Goal: Task Accomplishment & Management: Use online tool/utility

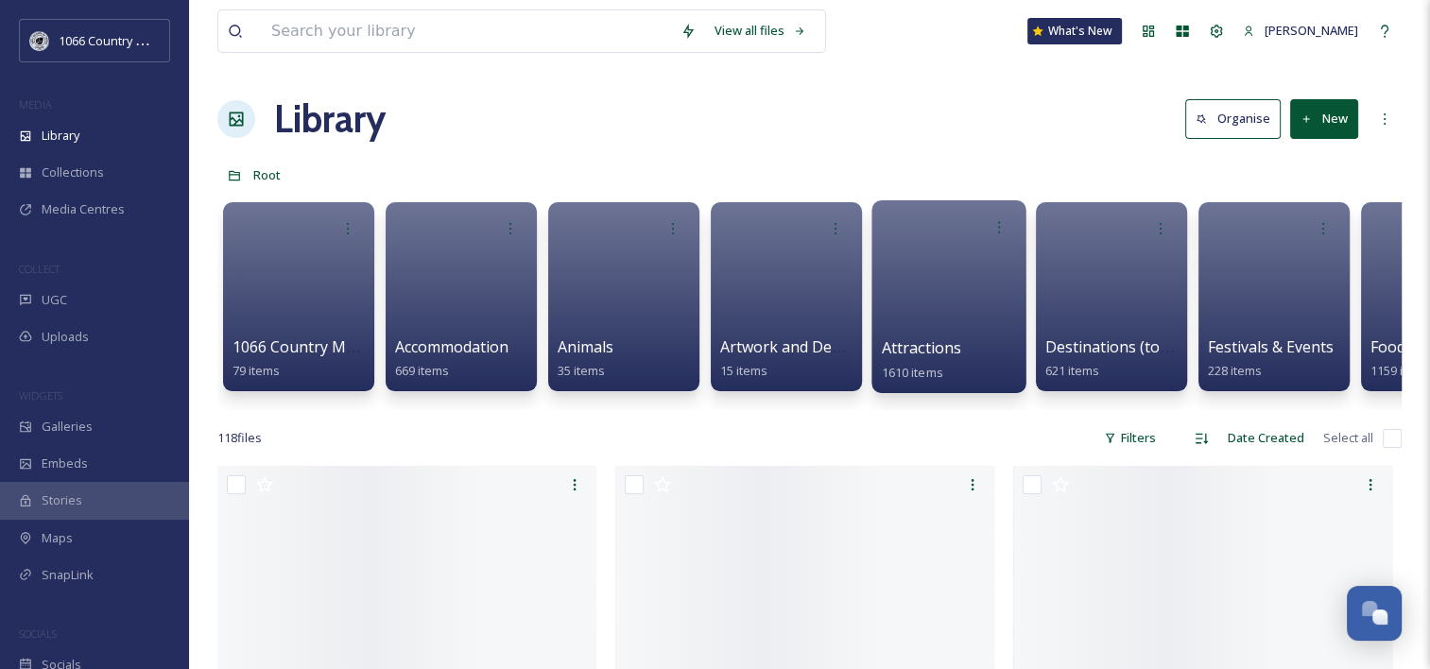
scroll to position [2759, 0]
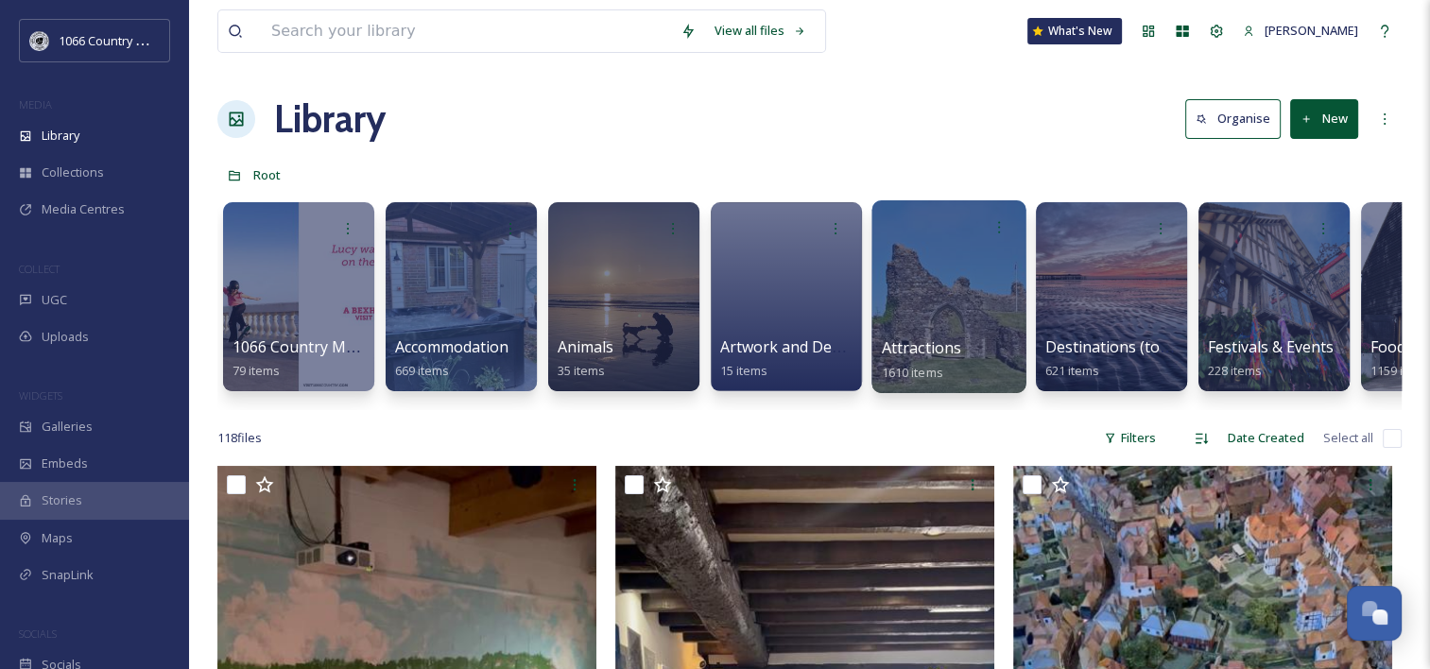
click at [888, 277] on div at bounding box center [948, 296] width 154 height 193
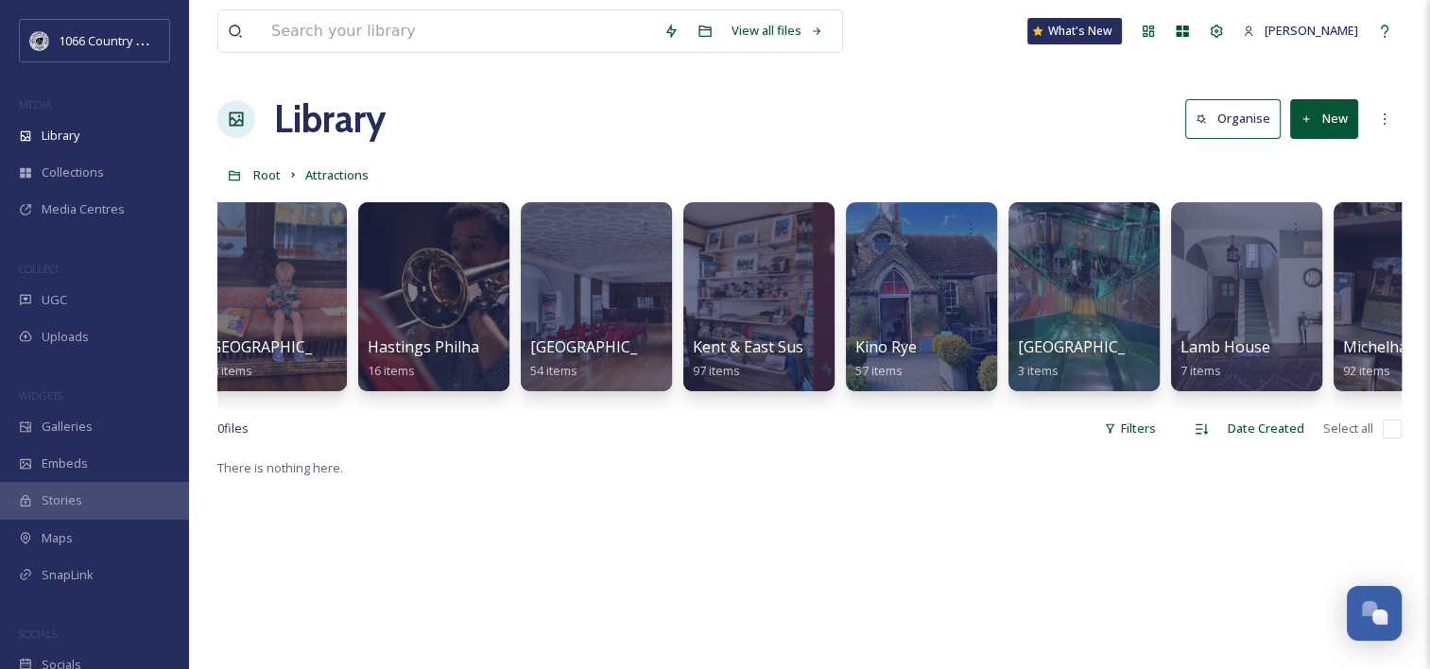
scroll to position [0, 4434]
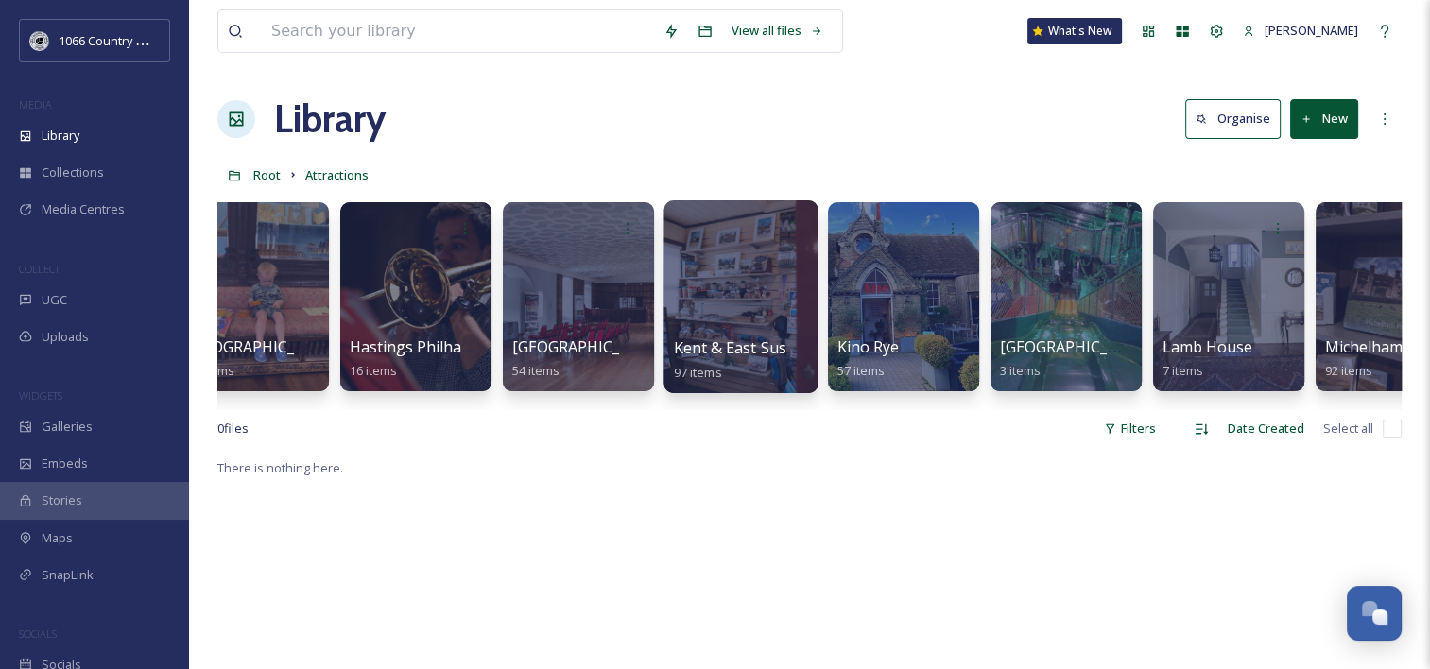
click at [787, 317] on div at bounding box center [740, 296] width 154 height 193
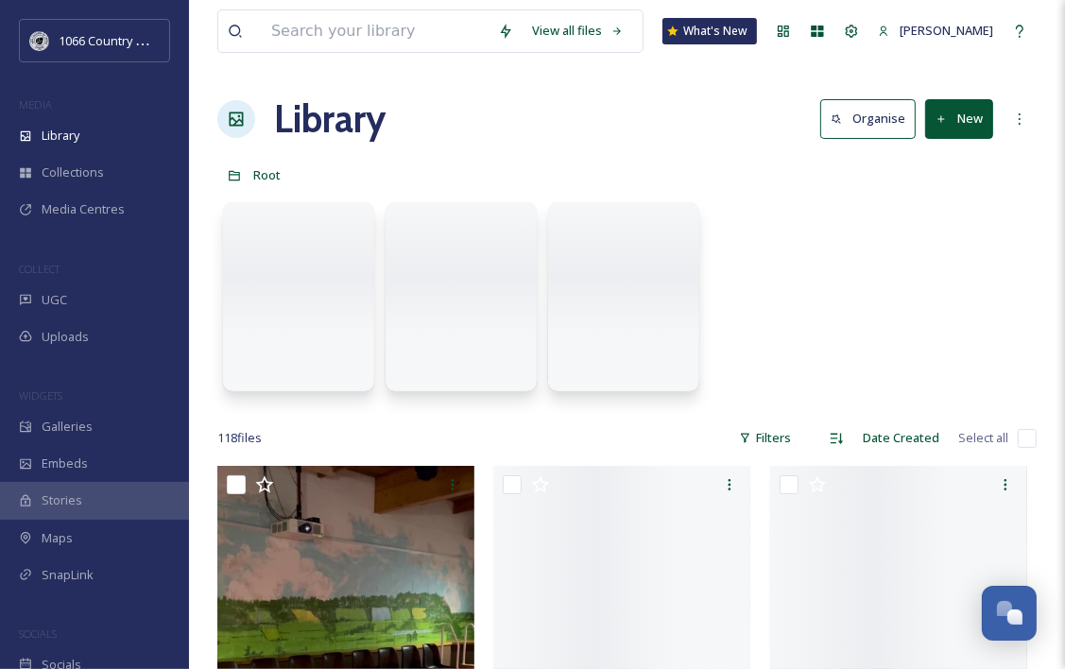
scroll to position [2759, 0]
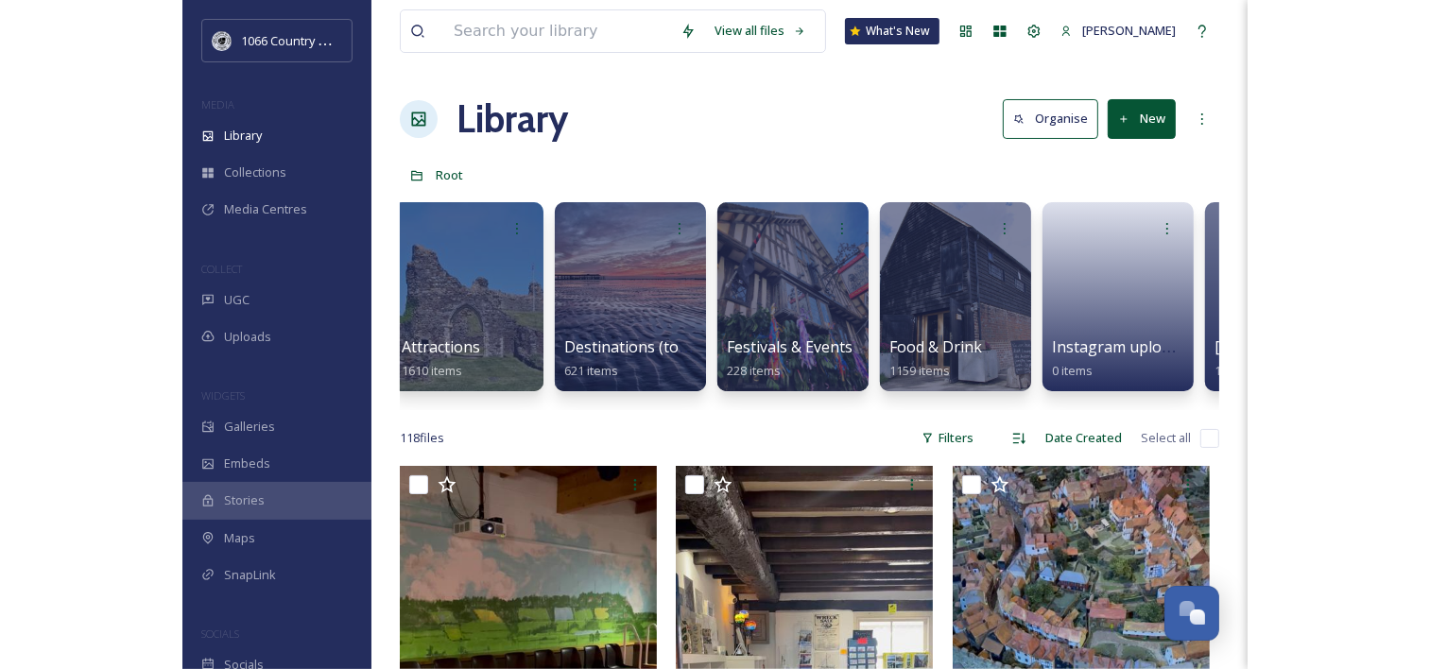
scroll to position [0, 689]
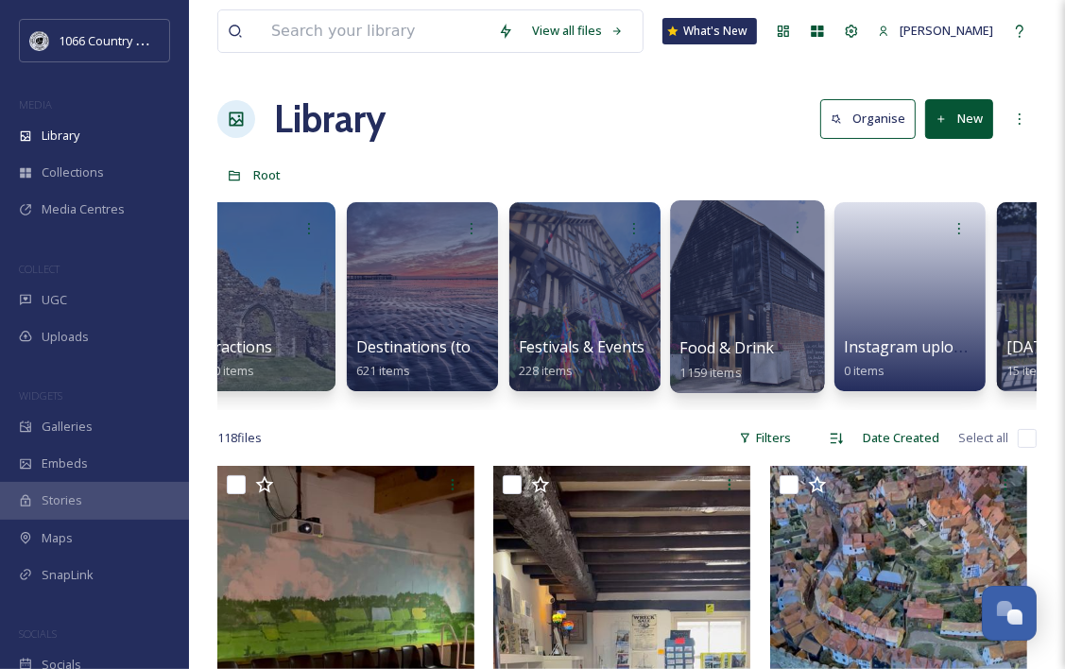
click at [759, 272] on div at bounding box center [747, 296] width 154 height 193
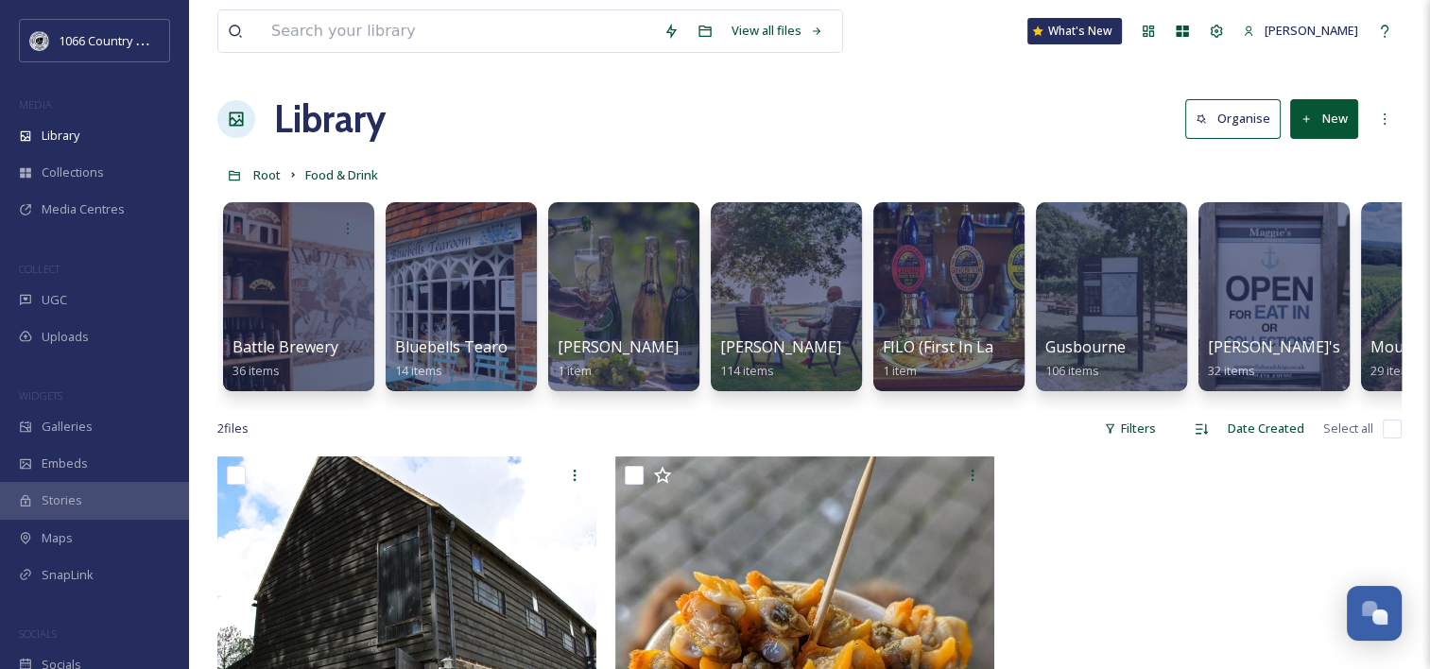
click at [1332, 118] on button "New" at bounding box center [1324, 118] width 68 height 39
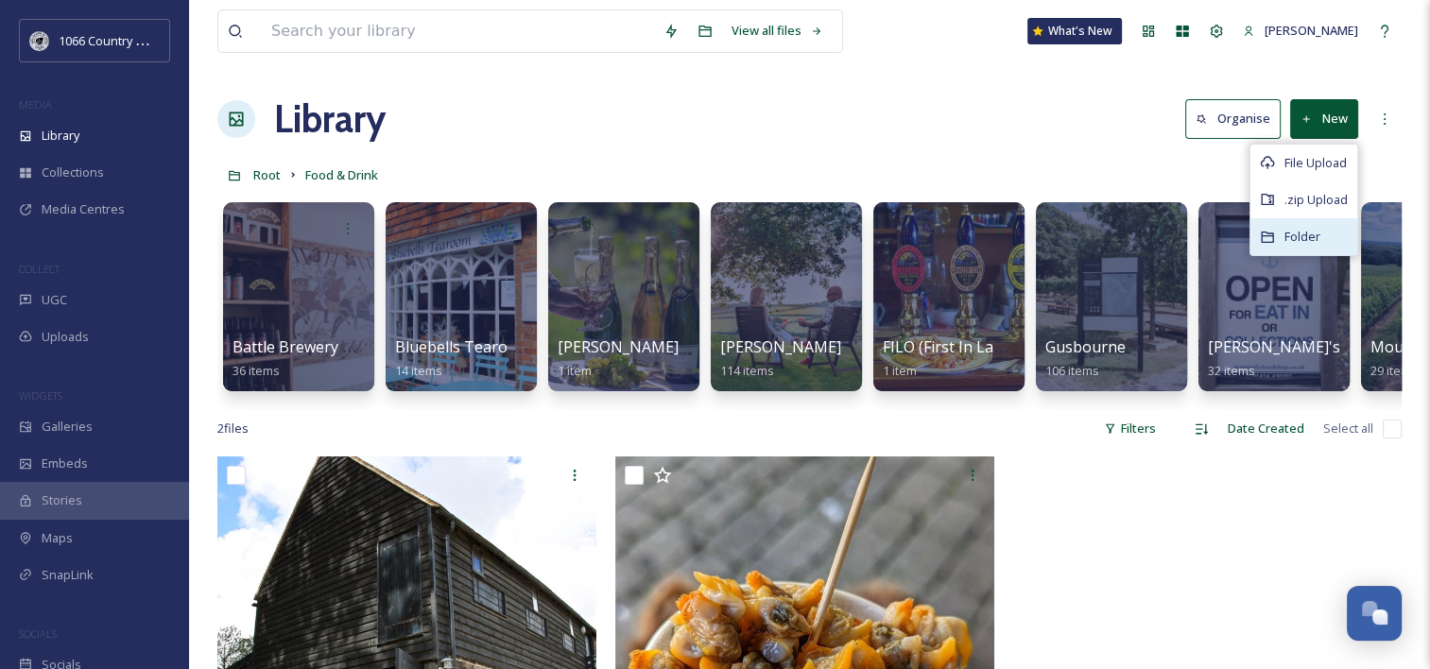
click at [1290, 233] on span "Folder" at bounding box center [1302, 237] width 36 height 18
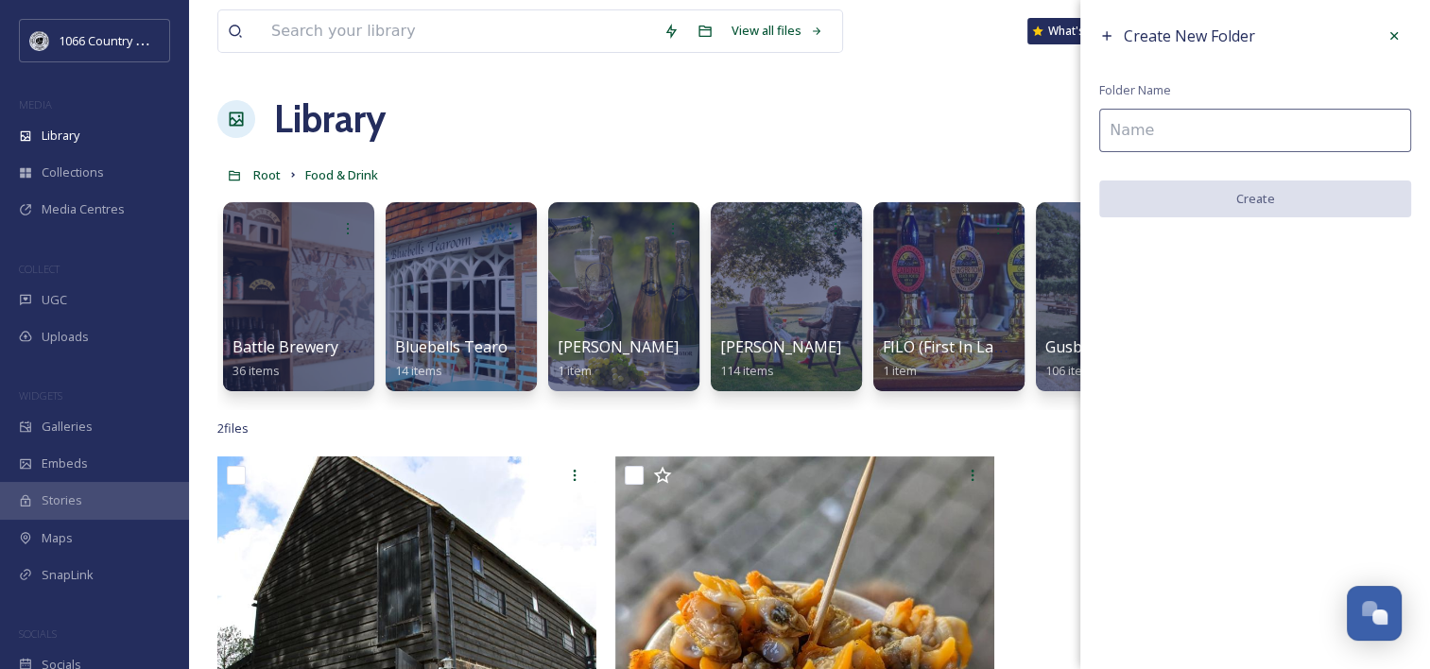
click at [1182, 110] on input at bounding box center [1255, 130] width 312 height 43
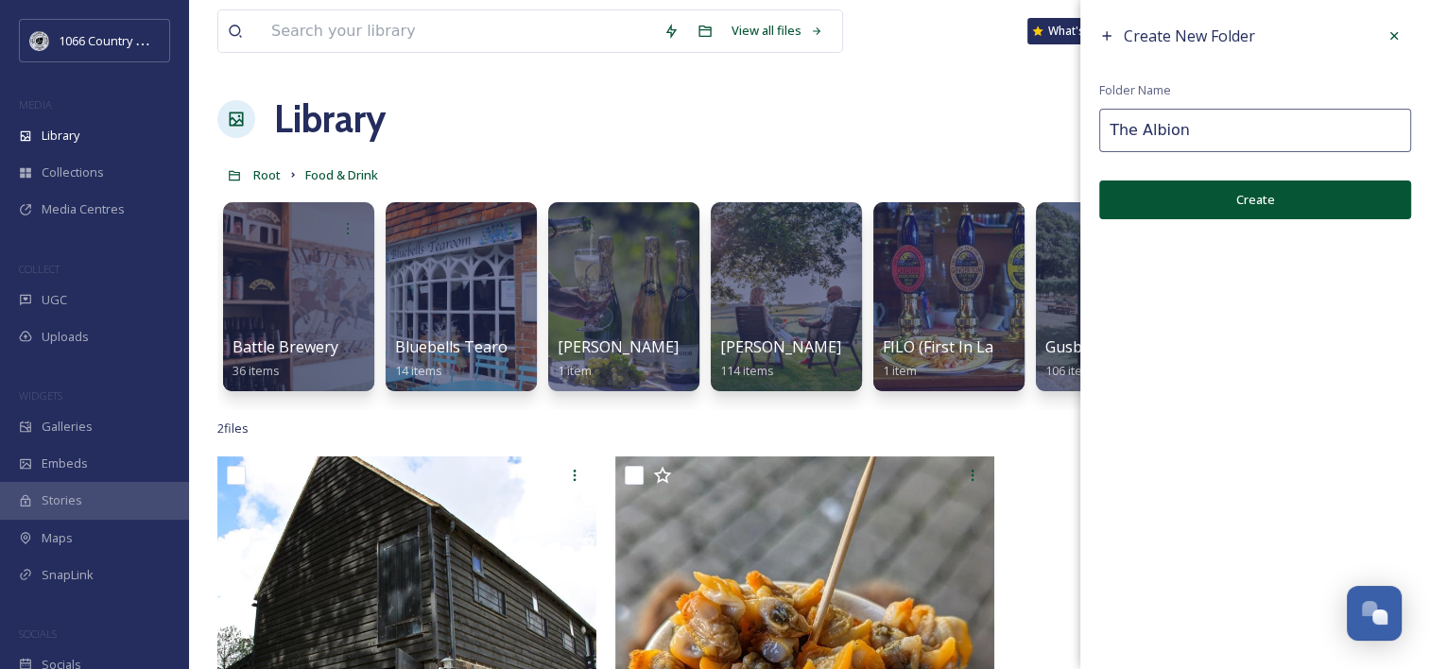
type input "The Albion"
click at [1263, 204] on button "Create" at bounding box center [1255, 199] width 312 height 39
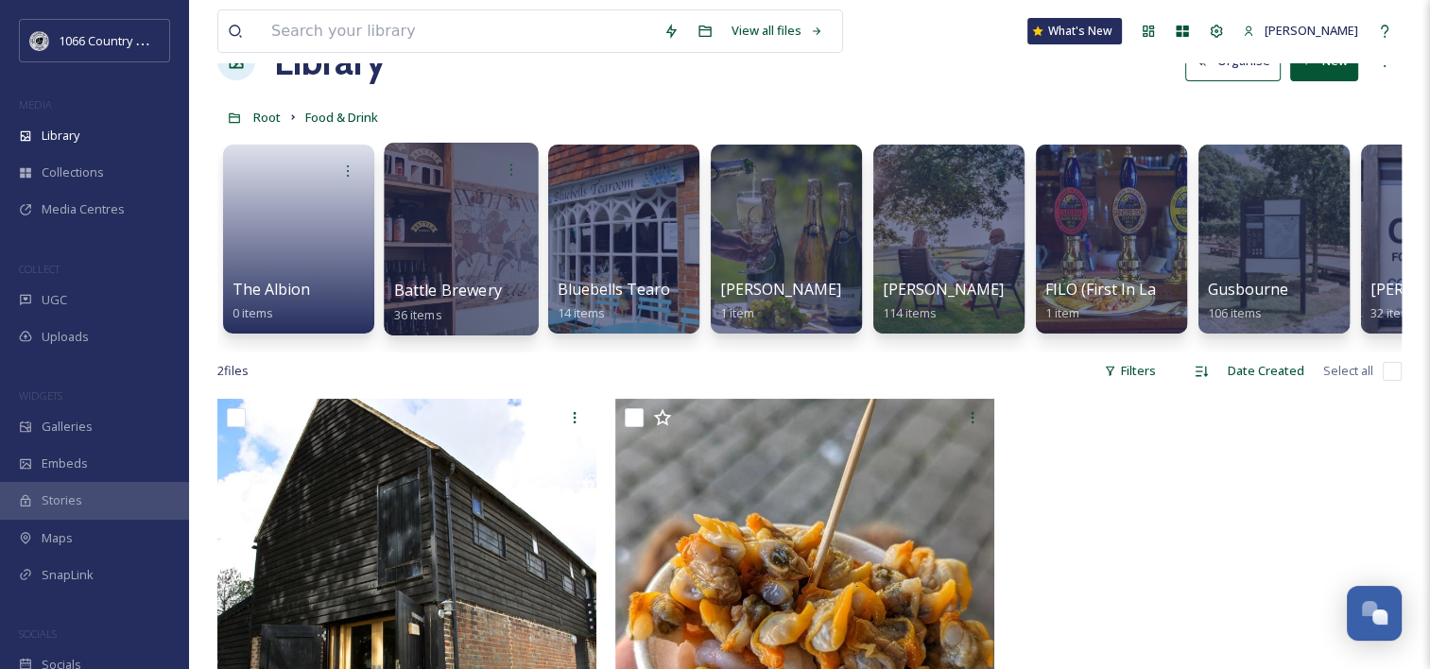
scroll to position [95, 0]
